Goal: Task Accomplishment & Management: Use online tool/utility

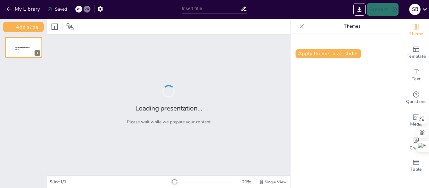
type input "Seguridad Transfusional: Protocolo Integral para la Prevención de Complicaciones"
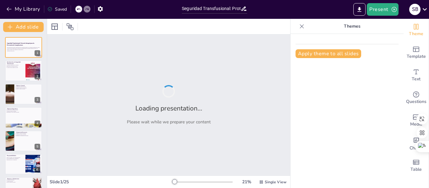
checkbox input "true"
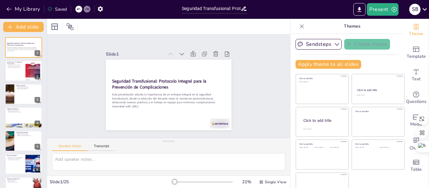
checkbox input "true"
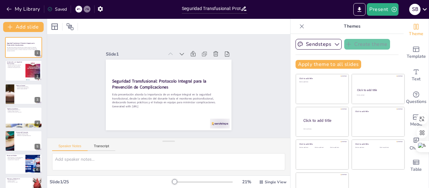
checkbox input "true"
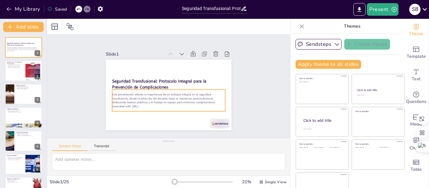
checkbox input "true"
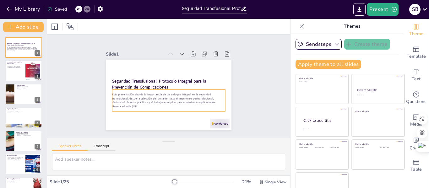
checkbox input "true"
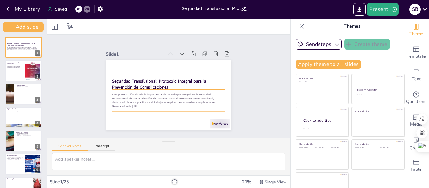
checkbox input "true"
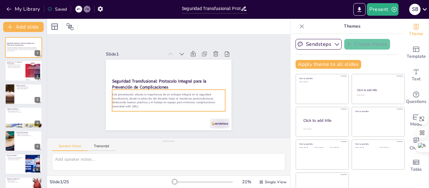
checkbox input "true"
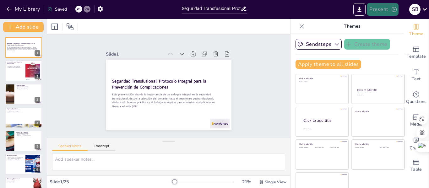
click at [380, 9] on button "Present" at bounding box center [382, 9] width 31 height 13
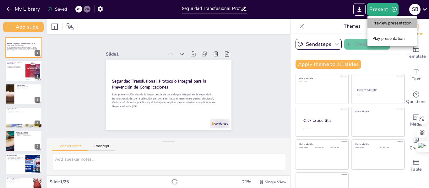
click at [379, 23] on li "Preview presentation" at bounding box center [391, 23] width 49 height 10
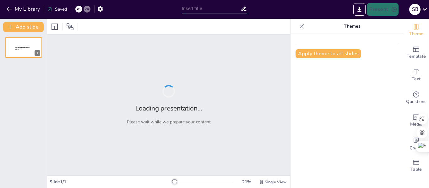
type input "Seguridad Transfusional: Protocolo Integral para la Prevención de Complicaciones"
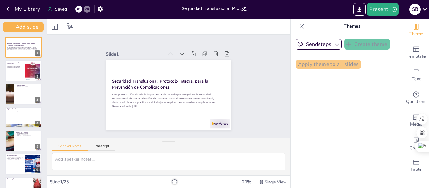
checkbox input "true"
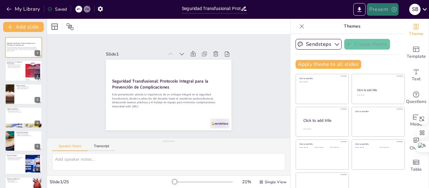
click at [395, 7] on icon "button" at bounding box center [394, 9] width 6 height 6
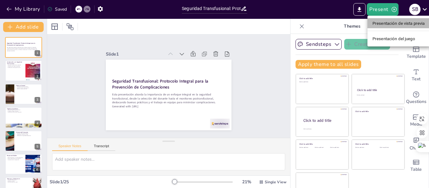
click at [386, 24] on font "Presentación de vista previa" at bounding box center [398, 23] width 52 height 5
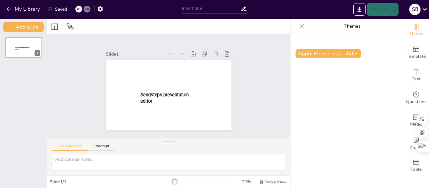
type input "Seguridad Transfusional: Protocolo Integral para la Prevención de Complicaciones"
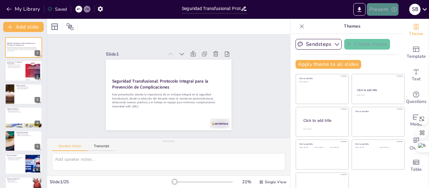
click at [395, 7] on icon "button" at bounding box center [394, 9] width 6 height 6
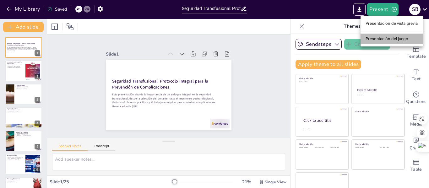
click at [374, 37] on font "Presentación del juego" at bounding box center [386, 38] width 43 height 5
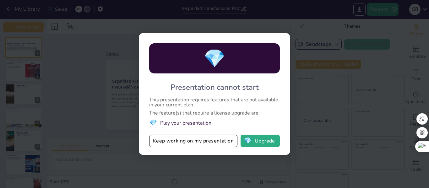
click at [293, 26] on div "💎 Presentation cannot start This presentation requires features that are not av…" at bounding box center [214, 94] width 429 height 188
click at [379, 48] on div "💎 Presentation cannot start This presentation requires features that are not av…" at bounding box center [214, 94] width 429 height 188
click at [294, 24] on div "💎 Presentation cannot start This presentation requires features that are not av…" at bounding box center [214, 94] width 429 height 188
click at [253, 141] on button "💎 Upgrade" at bounding box center [259, 141] width 39 height 13
checkbox input "true"
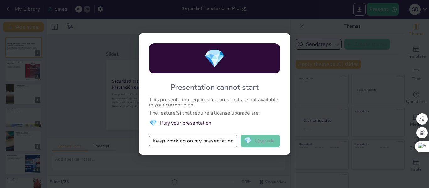
checkbox input "true"
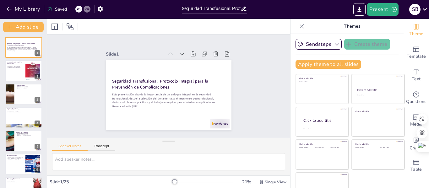
checkbox input "true"
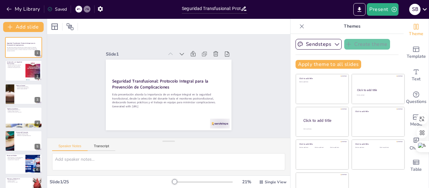
checkbox input "true"
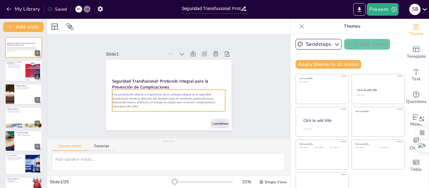
checkbox input "true"
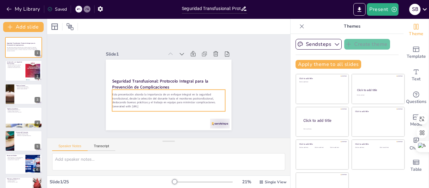
checkbox input "true"
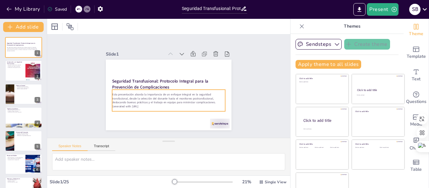
checkbox input "true"
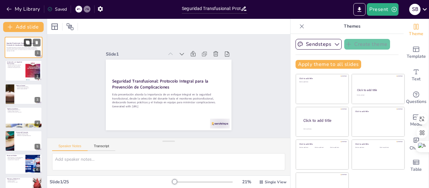
checkbox input "true"
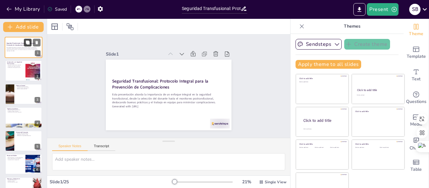
checkbox input "true"
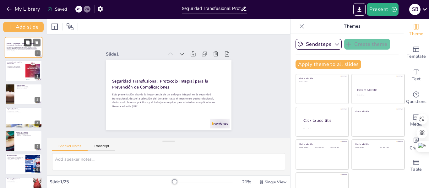
click at [24, 42] on button at bounding box center [28, 43] width 8 height 8
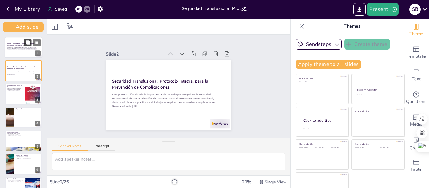
checkbox input "true"
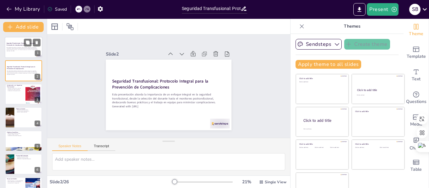
checkbox input "true"
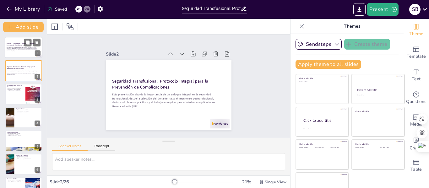
checkbox input "true"
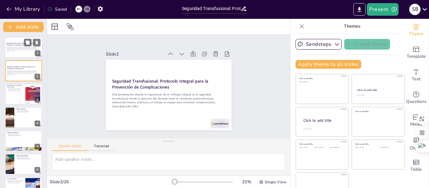
checkbox input "true"
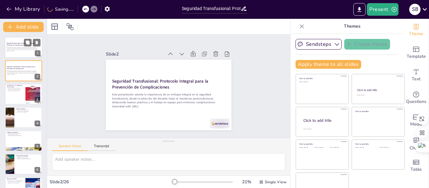
click at [18, 49] on p "Esta presentación aborda la importancia de un enfoque integral en la seguridad …" at bounding box center [24, 48] width 34 height 3
checkbox input "true"
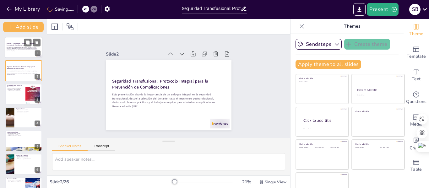
checkbox input "true"
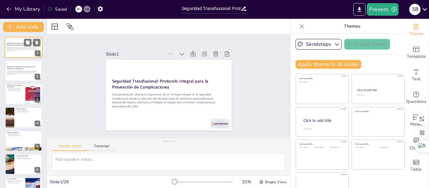
checkbox input "true"
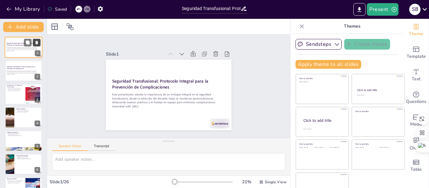
checkbox input "true"
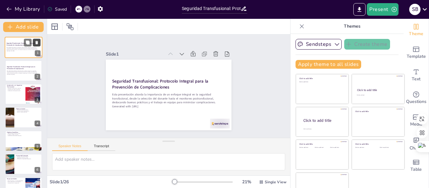
checkbox input "true"
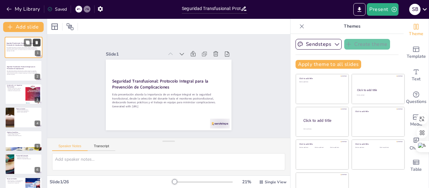
click at [36, 42] on icon at bounding box center [36, 42] width 3 height 3
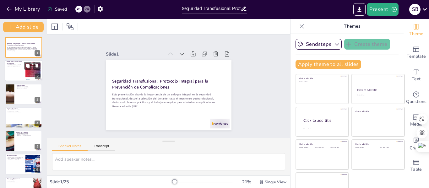
checkbox input "true"
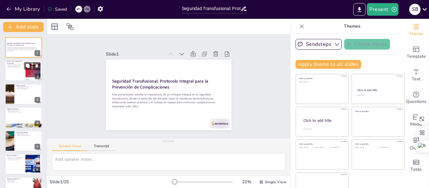
checkbox input "true"
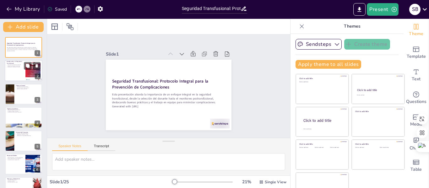
checkbox input "true"
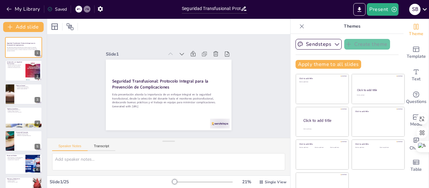
checkbox input "true"
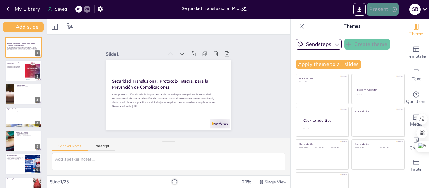
click at [388, 11] on button "Present" at bounding box center [382, 9] width 31 height 13
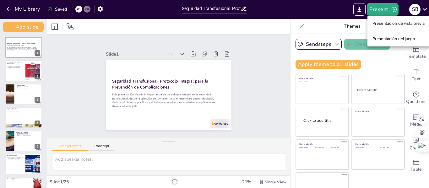
click at [375, 23] on font "Presentación de vista previa" at bounding box center [398, 23] width 52 height 5
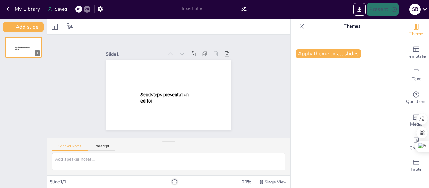
type input "Seguridad Transfusional: Protocolo Integral para la Prevención de Complicaciones"
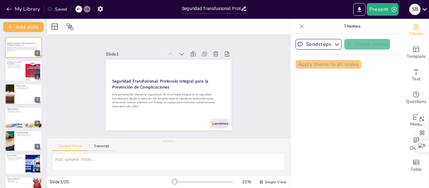
checkbox input "true"
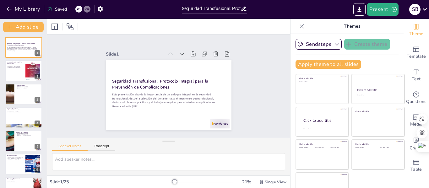
checkbox input "true"
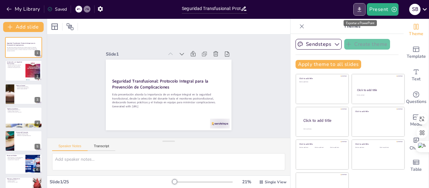
click at [363, 8] on icon "Export to PowerPoint" at bounding box center [359, 9] width 7 height 7
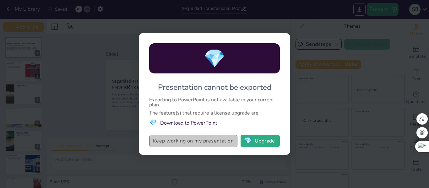
click at [228, 138] on button "Keep working on my presentation" at bounding box center [193, 141] width 88 height 13
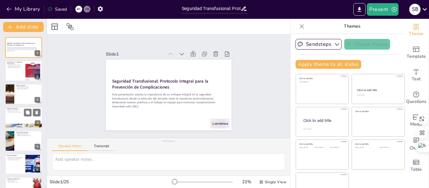
checkbox input "true"
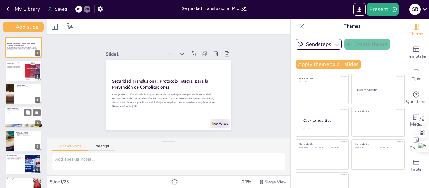
checkbox input "true"
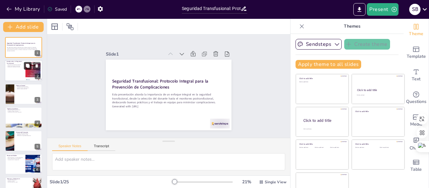
checkbox input "true"
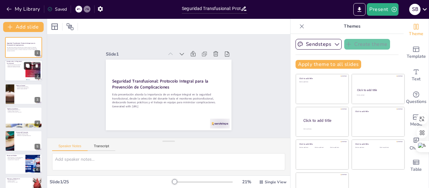
checkbox input "true"
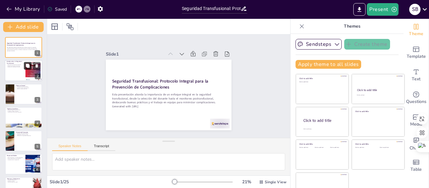
checkbox input "true"
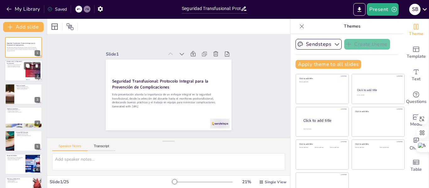
checkbox input "true"
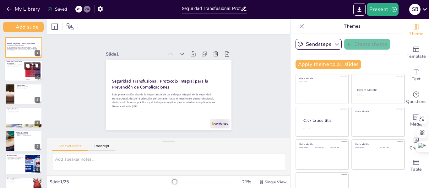
click at [24, 65] on div at bounding box center [24, 70] width 38 height 21
type textarea "La seguridad transfusional es la base de un proceso transfusional exitoso. Inic…"
checkbox input "true"
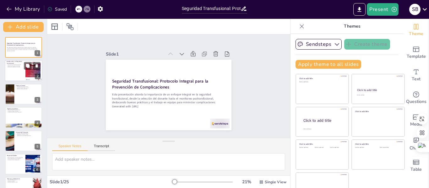
checkbox input "true"
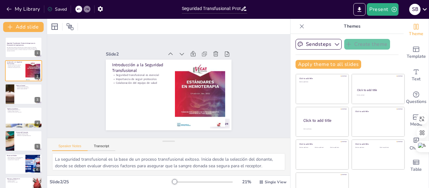
checkbox input "true"
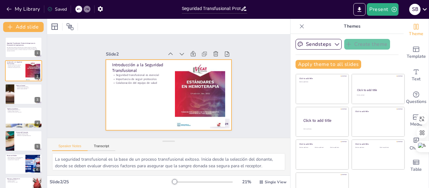
checkbox input "true"
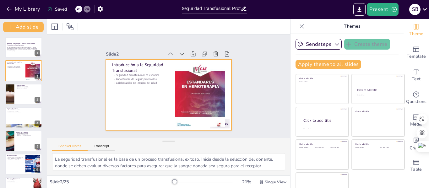
checkbox input "true"
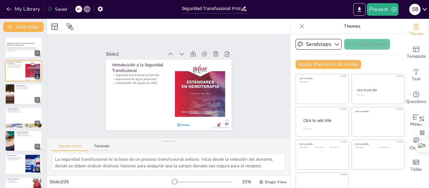
checkbox input "true"
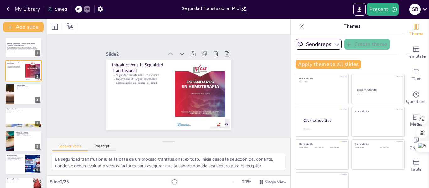
checkbox input "true"
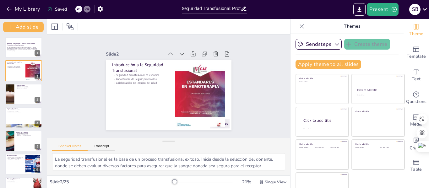
checkbox input "true"
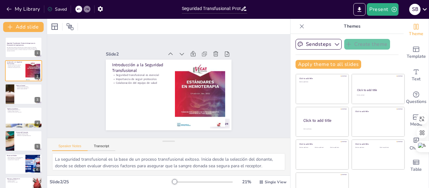
checkbox input "true"
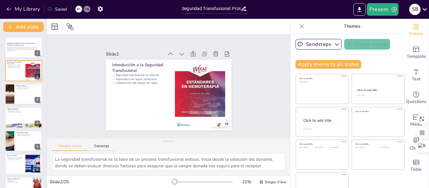
checkbox input "true"
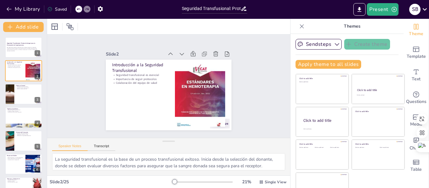
checkbox input "true"
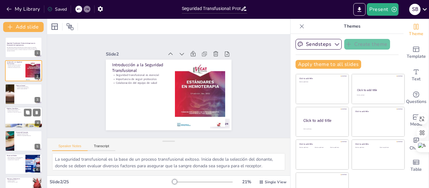
checkbox input "true"
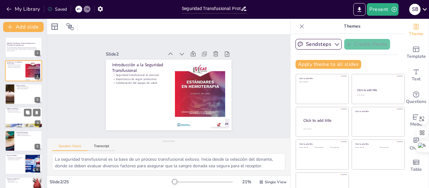
checkbox input "true"
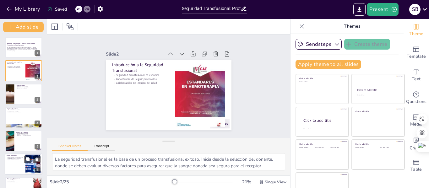
checkbox input "true"
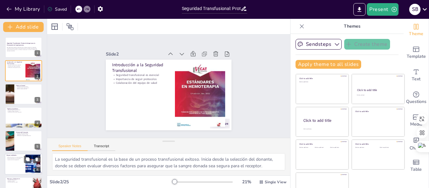
checkbox input "true"
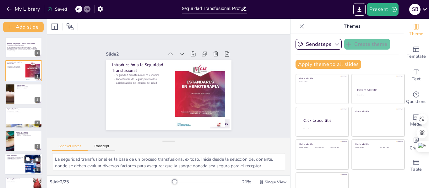
checkbox input "true"
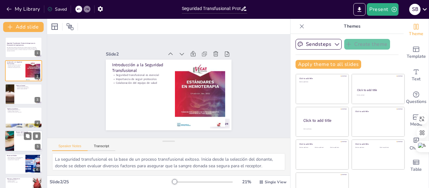
checkbox input "true"
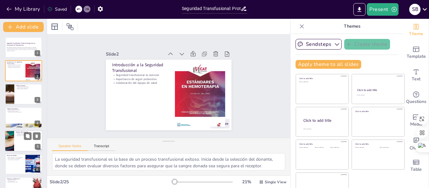
checkbox input "true"
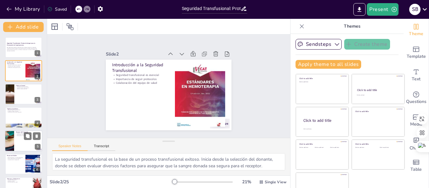
click at [17, 144] on div at bounding box center [24, 140] width 38 height 21
type textarea "El protocolo está diseñado para ser utilizado por todo el personal asistencial …"
checkbox input "true"
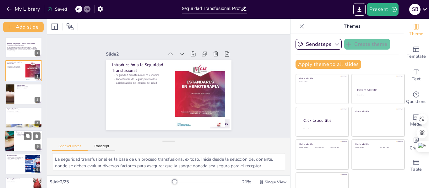
checkbox input "true"
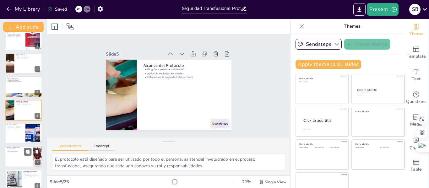
checkbox input "true"
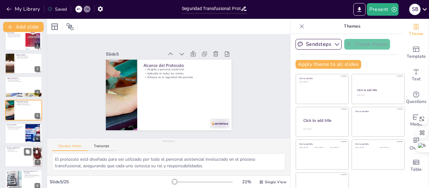
checkbox input "true"
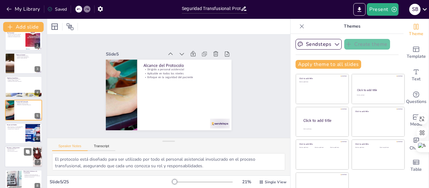
click at [14, 160] on div at bounding box center [24, 156] width 38 height 21
type textarea "La seguridad del paciente es un concepto fundamental en la atención médica, que…"
checkbox input "true"
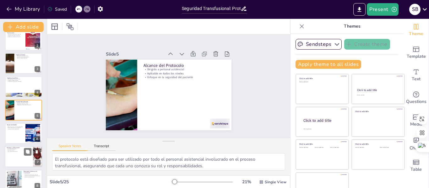
checkbox input "true"
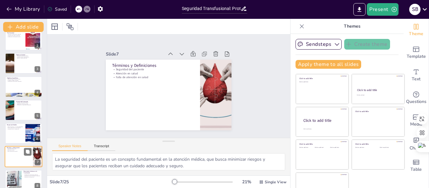
scroll to position [78, 0]
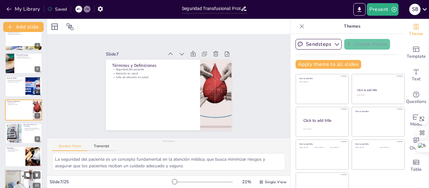
checkbox input "true"
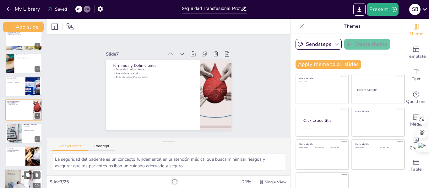
checkbox input "true"
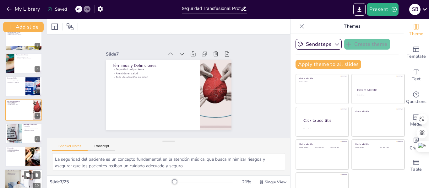
checkbox input "true"
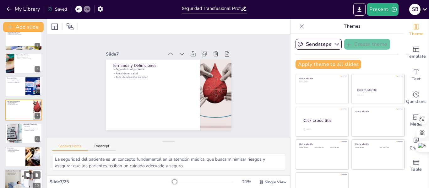
click at [10, 184] on div at bounding box center [24, 179] width 38 height 25
type textarea "El análisis de las reacciones adversas permite identificar patrones y tendencia…"
checkbox input "true"
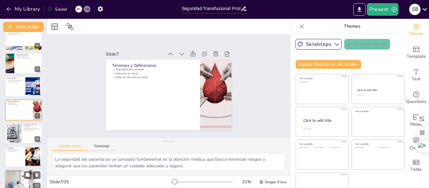
checkbox input "true"
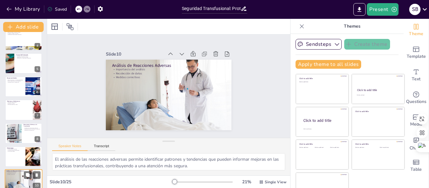
scroll to position [148, 0]
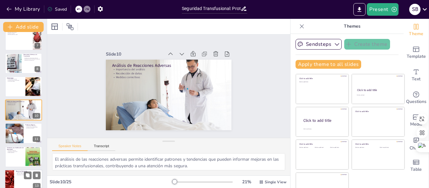
checkbox input "true"
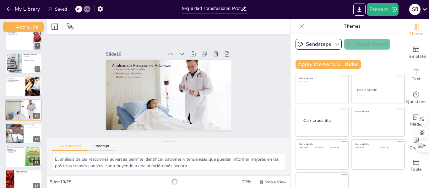
checkbox input "true"
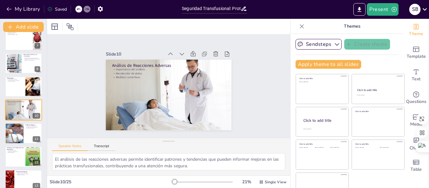
checkbox input "true"
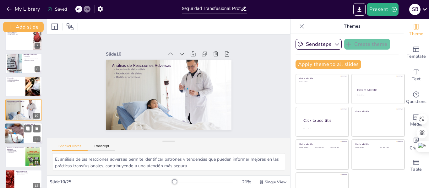
checkbox input "true"
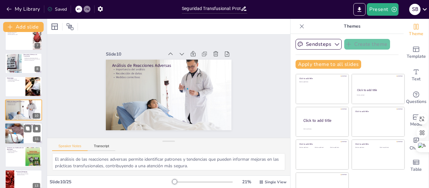
checkbox input "true"
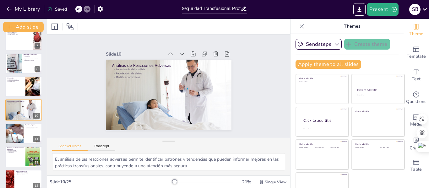
checkbox input "true"
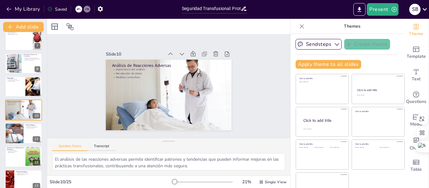
scroll to position [284, 0]
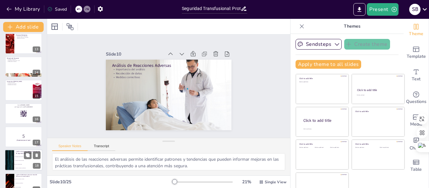
click at [30, 162] on li "Fomentar la donación de sangre" at bounding box center [28, 161] width 28 height 4
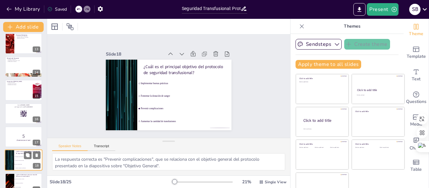
scroll to position [334, 0]
